Goal: Use online tool/utility: Utilize a website feature to perform a specific function

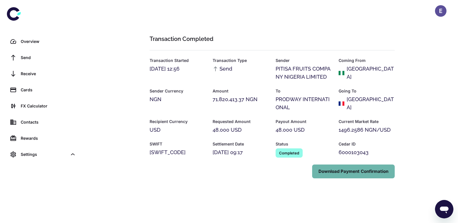
click at [356, 171] on button "Download Payment Confirmation" at bounding box center [353, 171] width 83 height 14
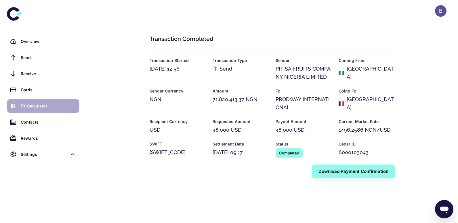
click at [39, 102] on link "FX Calculator" at bounding box center [43, 106] width 73 height 14
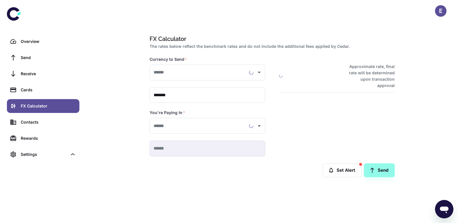
type input "**********"
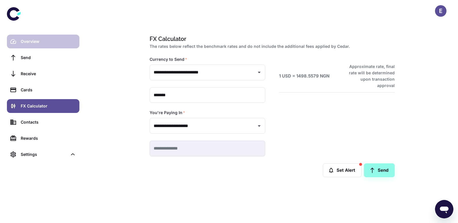
click at [44, 40] on div "Overview" at bounding box center [48, 41] width 55 height 6
